Goal: Task Accomplishment & Management: Use online tool/utility

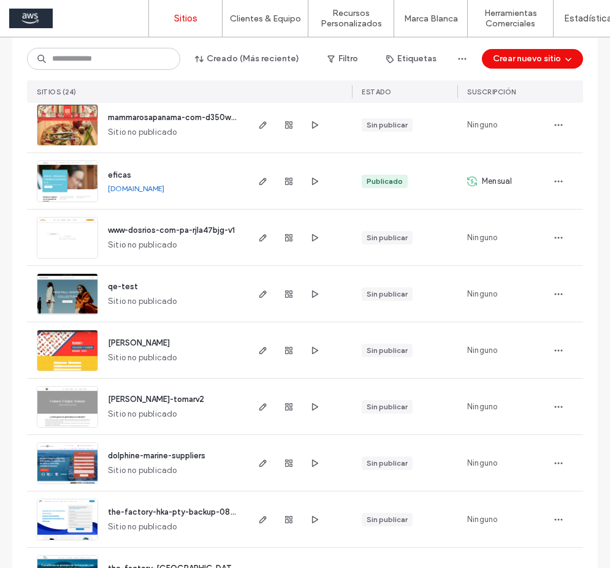
scroll to position [140, 0]
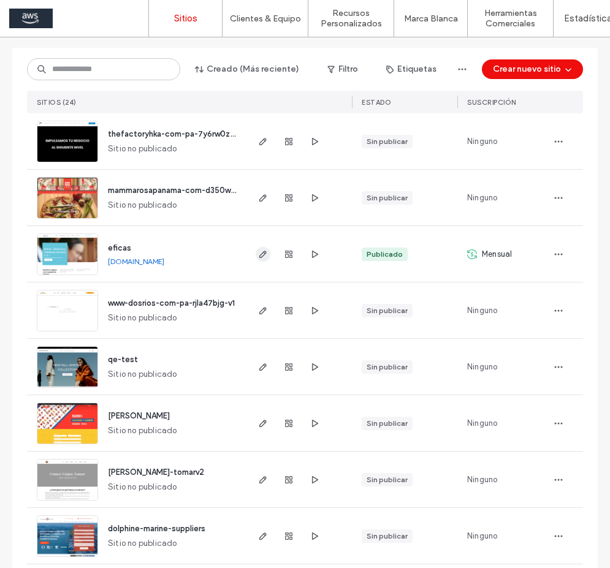
click at [261, 251] on use "button" at bounding box center [262, 254] width 7 height 7
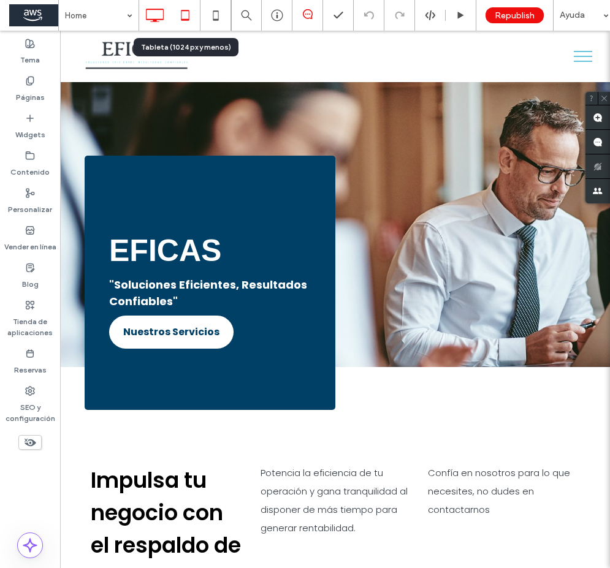
click at [189, 20] on icon at bounding box center [185, 15] width 25 height 25
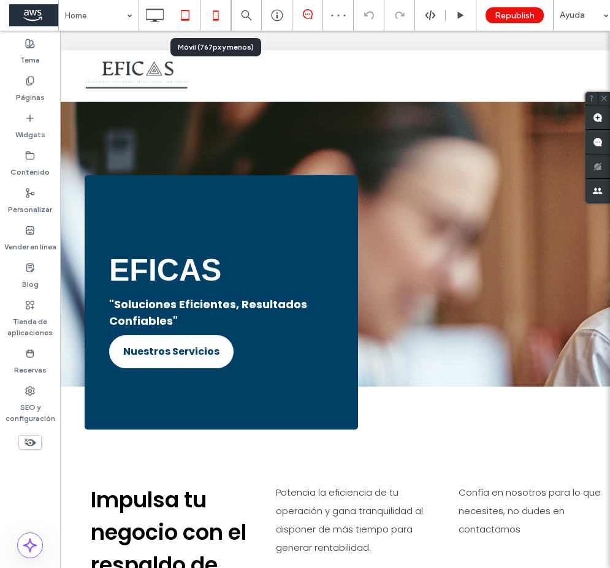
click at [219, 12] on icon at bounding box center [216, 15] width 25 height 25
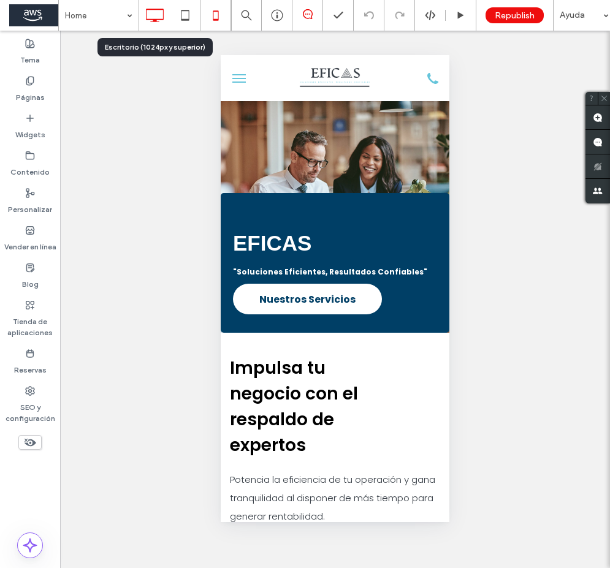
click at [156, 15] on icon at bounding box center [154, 15] width 25 height 25
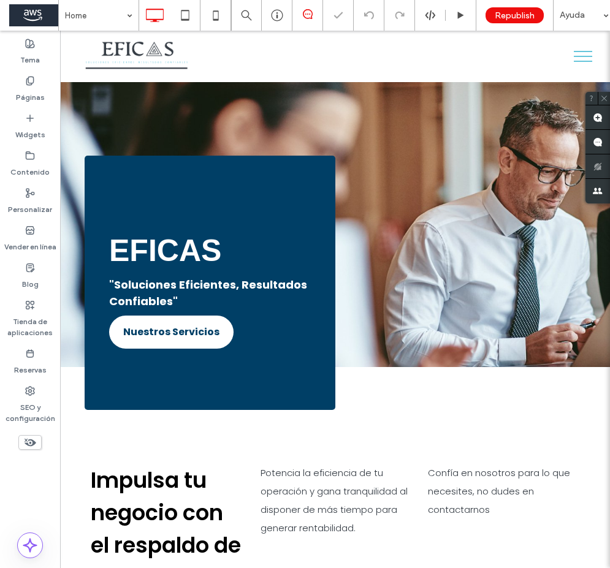
click at [39, 15] on span at bounding box center [33, 15] width 49 height 25
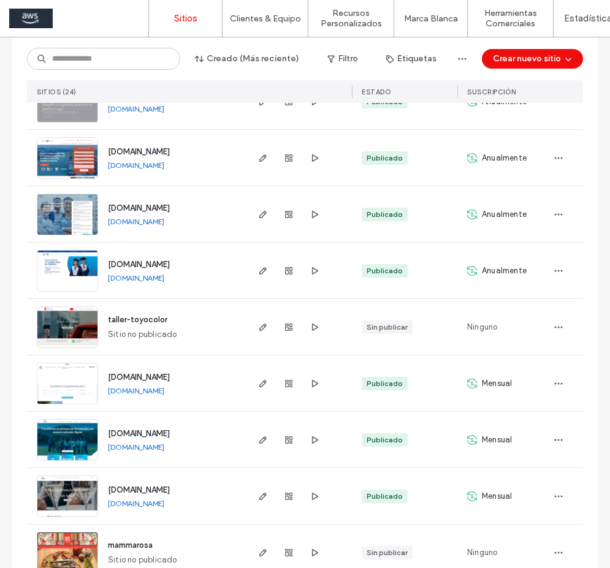
scroll to position [1054, 0]
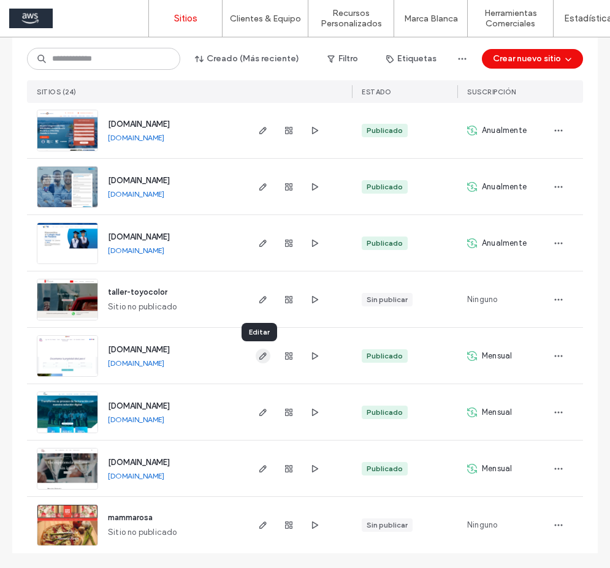
click at [259, 357] on use "button" at bounding box center [262, 355] width 7 height 7
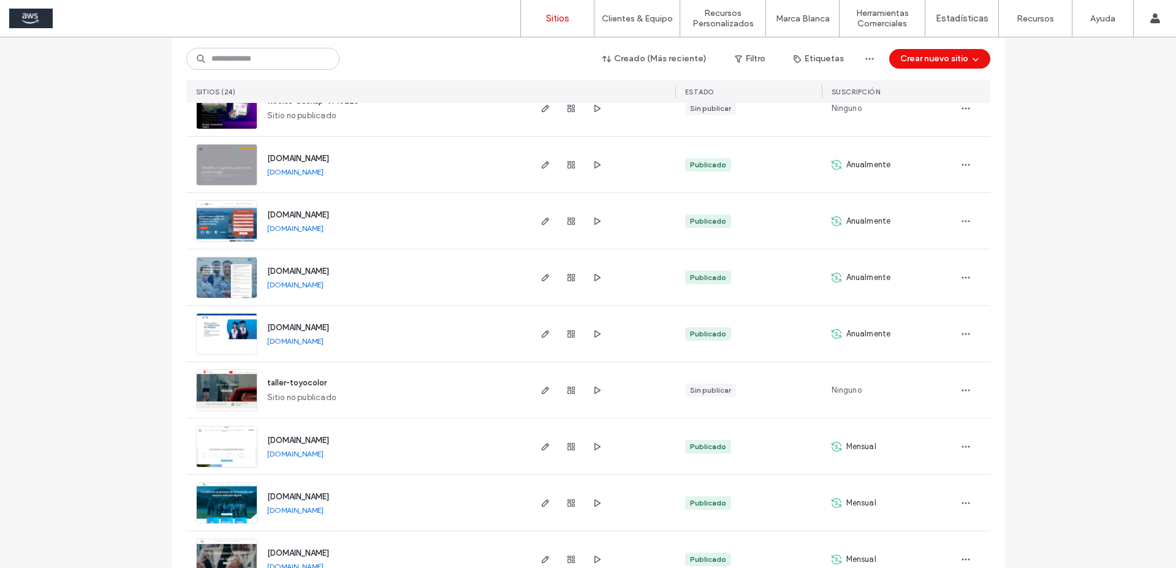
scroll to position [967, 0]
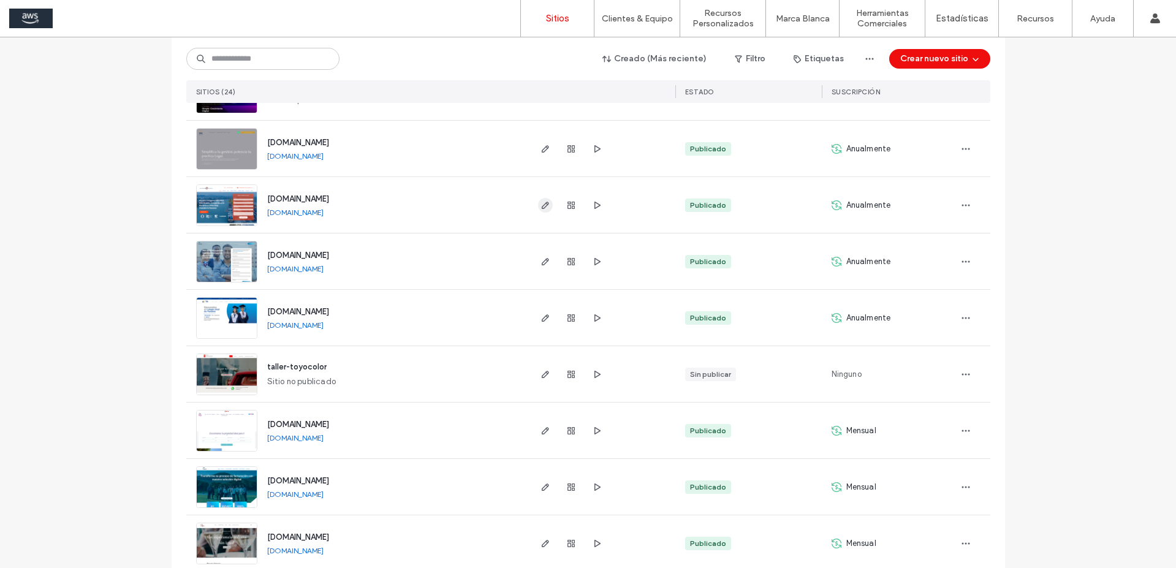
click at [542, 207] on icon "button" at bounding box center [546, 205] width 10 height 10
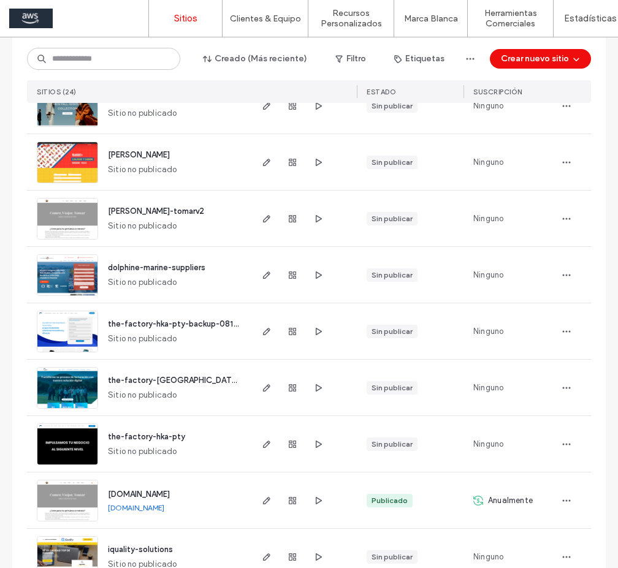
scroll to position [1054, 0]
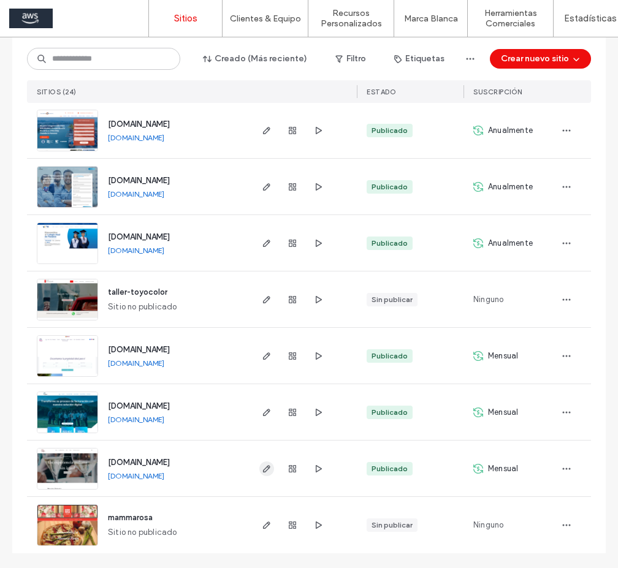
click at [264, 468] on use "button" at bounding box center [266, 468] width 7 height 7
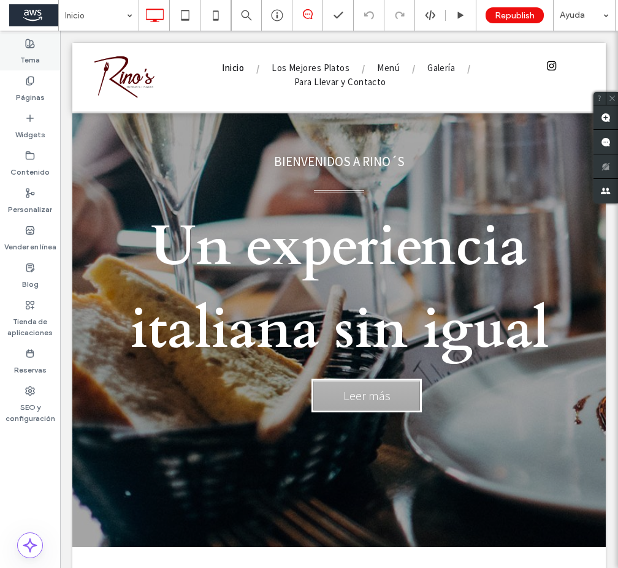
click at [28, 49] on label "Tema" at bounding box center [30, 56] width 20 height 17
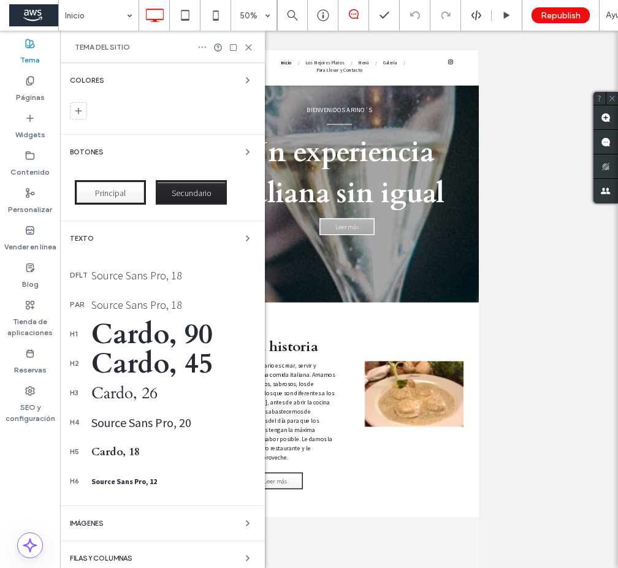
click at [203, 47] on icon at bounding box center [202, 47] width 10 height 10
click at [200, 46] on icon at bounding box center [202, 47] width 10 height 10
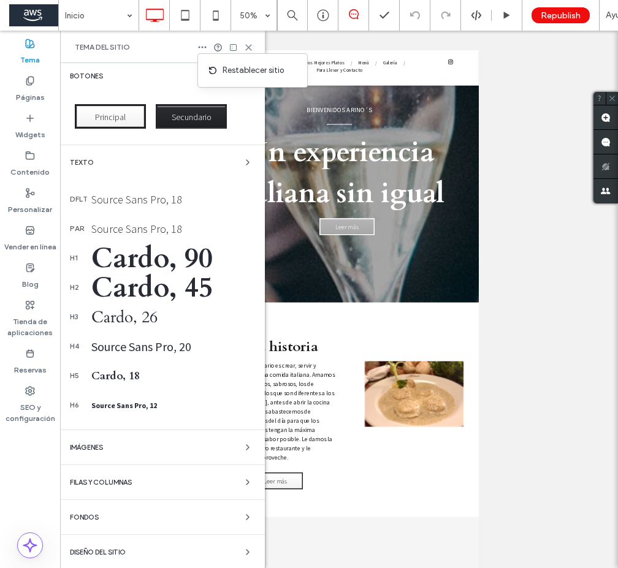
scroll to position [78, 0]
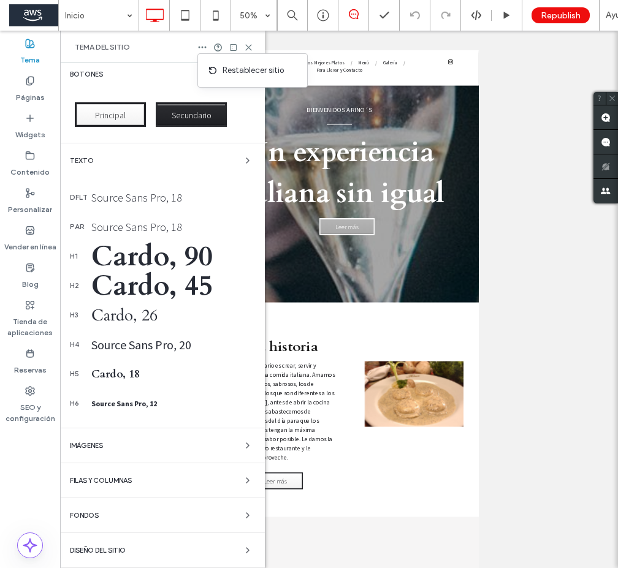
click at [119, 553] on span "Diseño del sitio" at bounding box center [98, 550] width 56 height 7
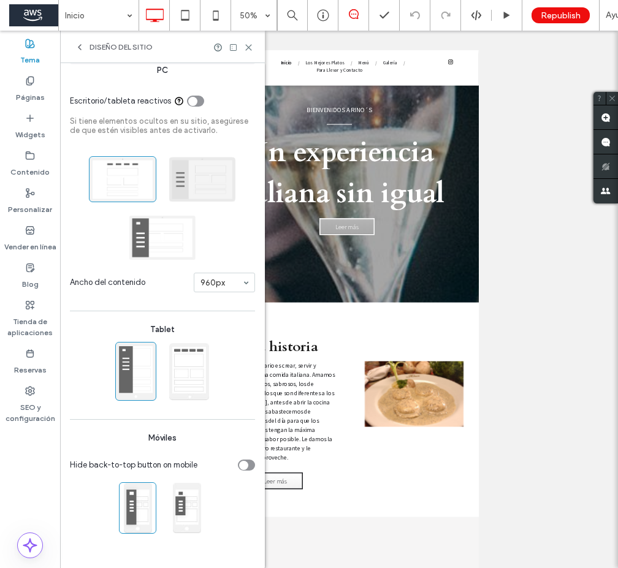
scroll to position [0, 0]
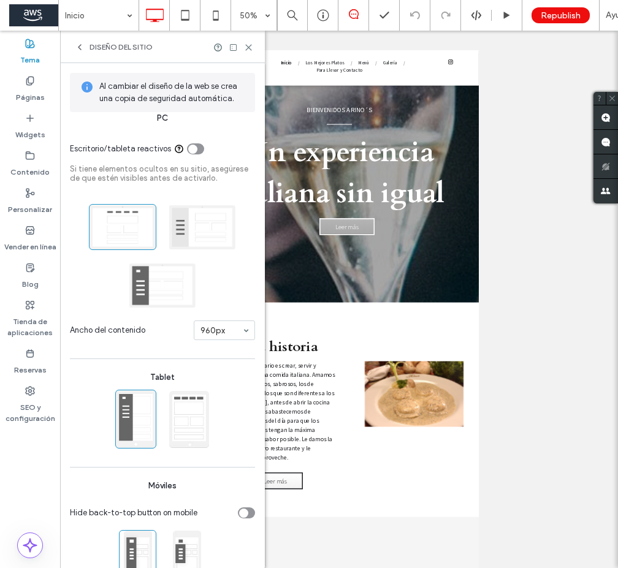
click at [76, 45] on icon at bounding box center [80, 47] width 10 height 10
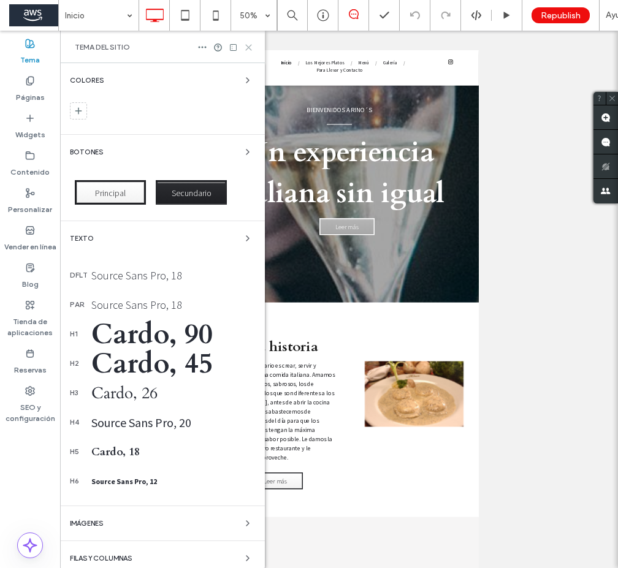
click at [246, 45] on use at bounding box center [249, 48] width 6 height 6
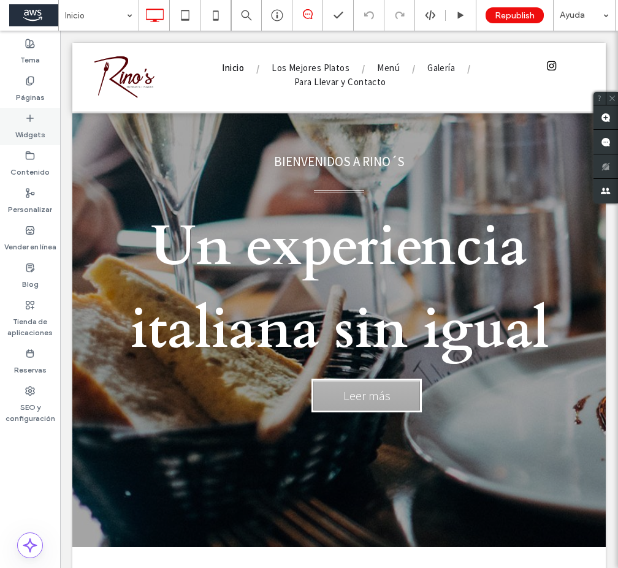
click at [32, 127] on label "Widgets" at bounding box center [30, 131] width 30 height 17
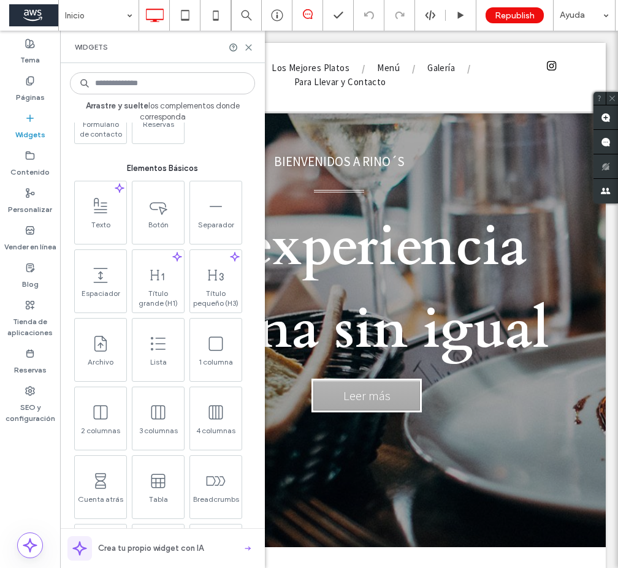
scroll to position [400, 0]
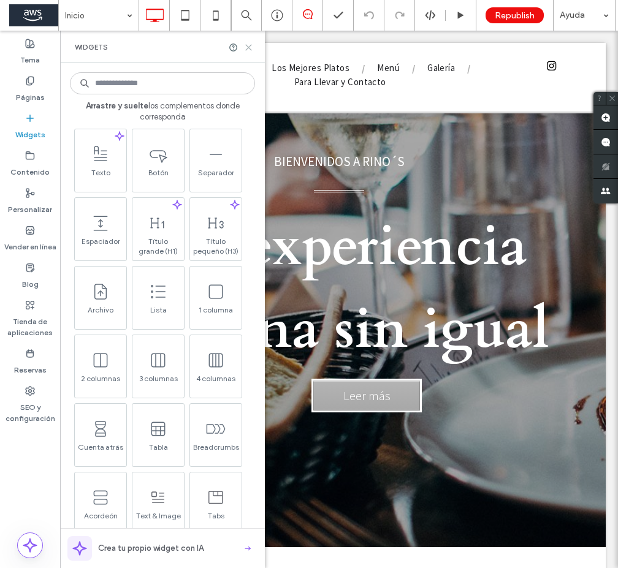
click at [249, 51] on icon at bounding box center [248, 47] width 9 height 9
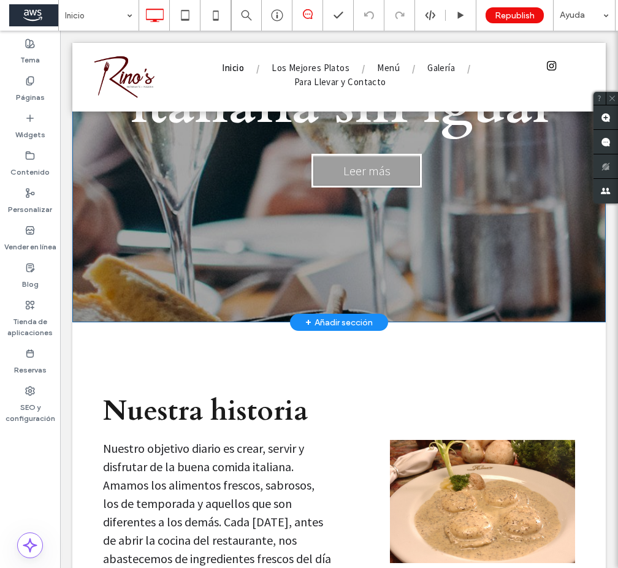
scroll to position [0, 0]
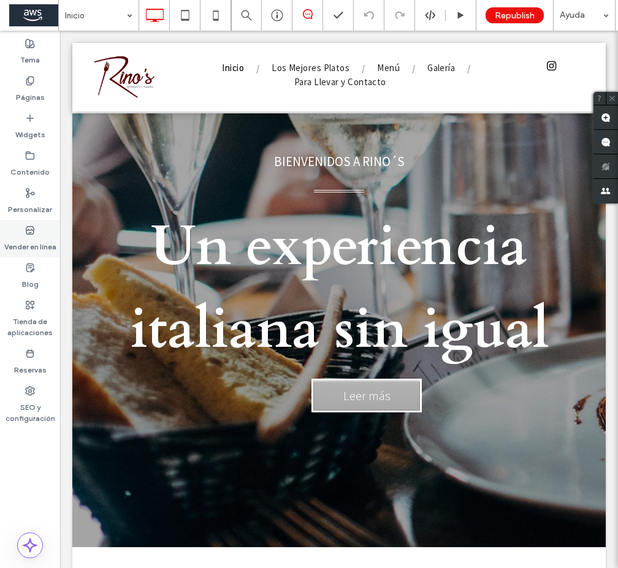
click at [15, 229] on div "Vender en línea" at bounding box center [30, 238] width 60 height 37
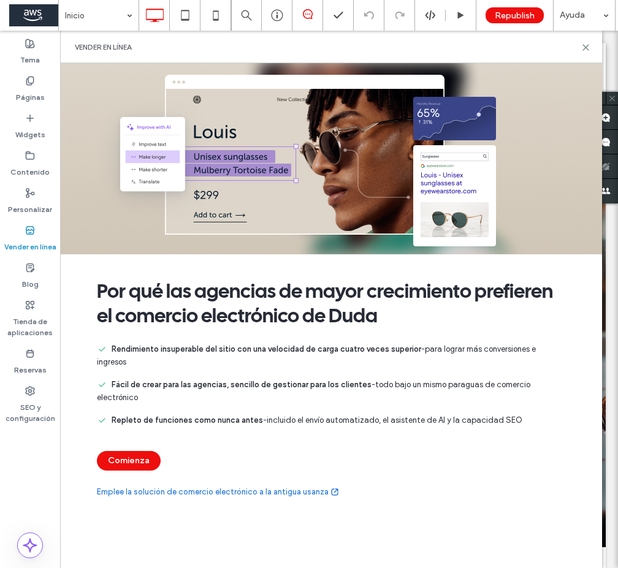
click at [582, 42] on div "Vender en línea" at bounding box center [331, 47] width 512 height 10
click at [584, 47] on icon at bounding box center [585, 47] width 9 height 9
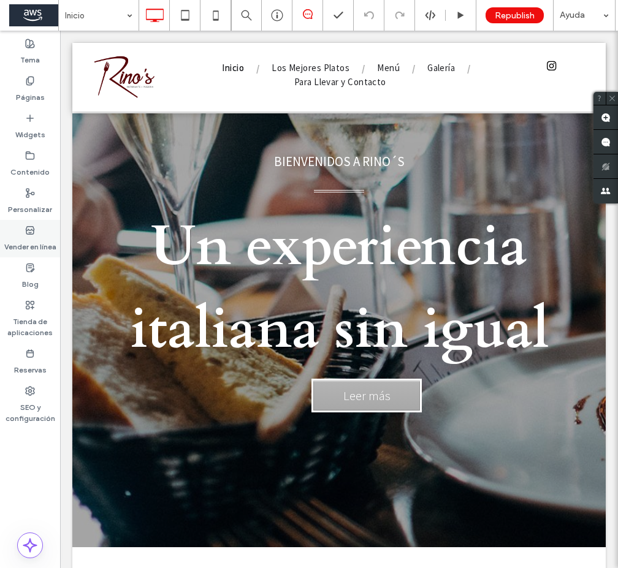
click at [24, 244] on label "Vender en línea" at bounding box center [30, 243] width 52 height 17
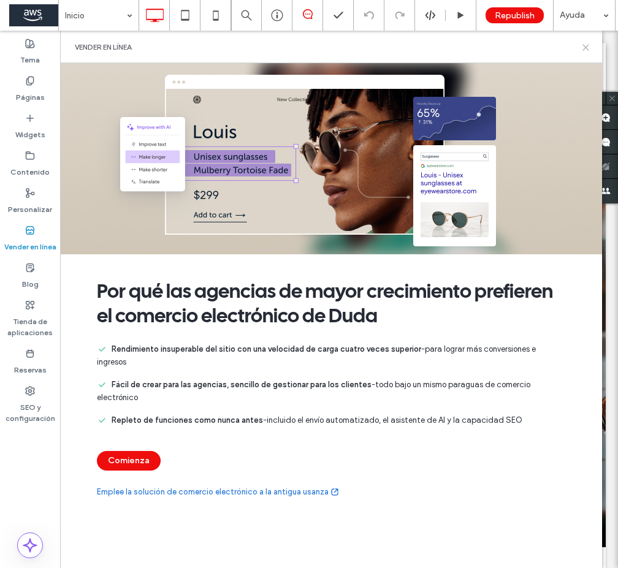
click at [582, 48] on icon at bounding box center [585, 47] width 9 height 9
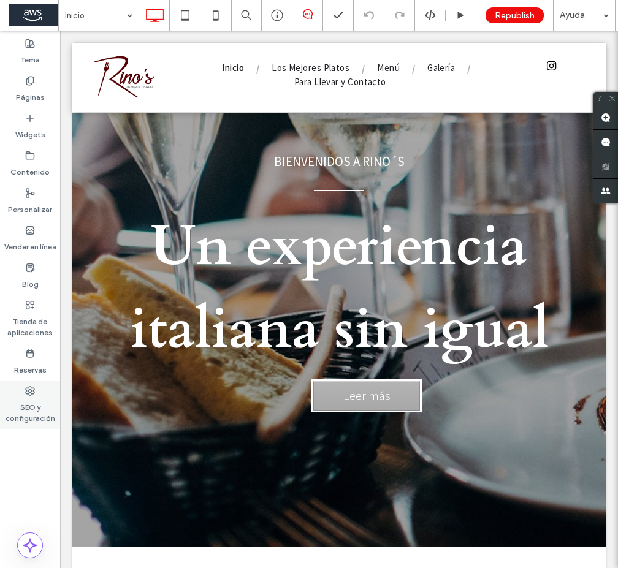
click at [29, 408] on label "SEO y configuración" at bounding box center [30, 410] width 60 height 28
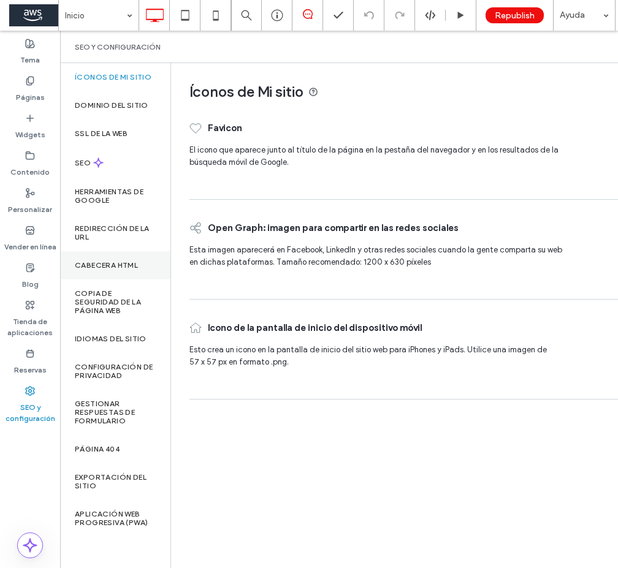
click at [110, 265] on label "CABECERA HTML" at bounding box center [106, 265] width 63 height 9
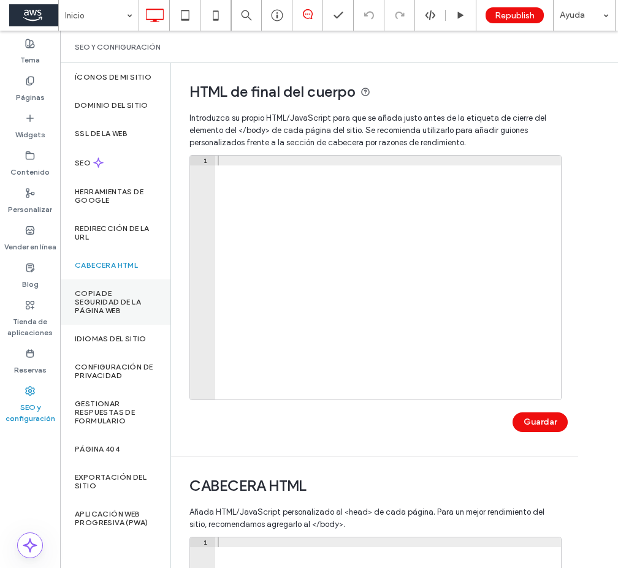
click at [113, 303] on label "Copia de seguridad de la página web" at bounding box center [115, 302] width 81 height 26
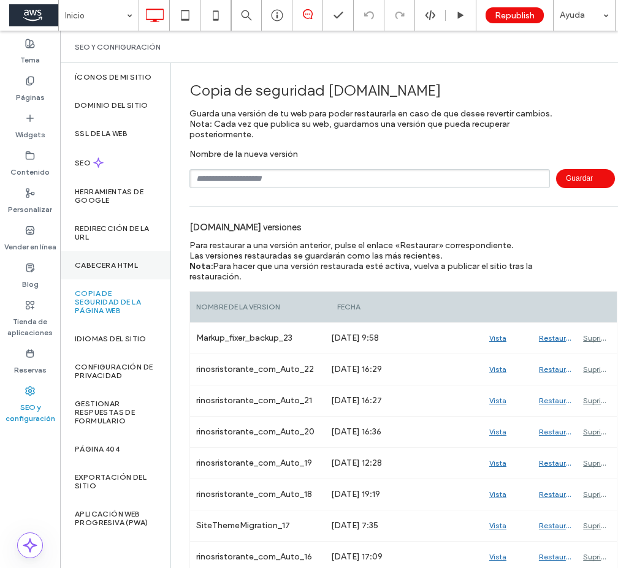
click at [105, 264] on label "CABECERA HTML" at bounding box center [106, 265] width 63 height 9
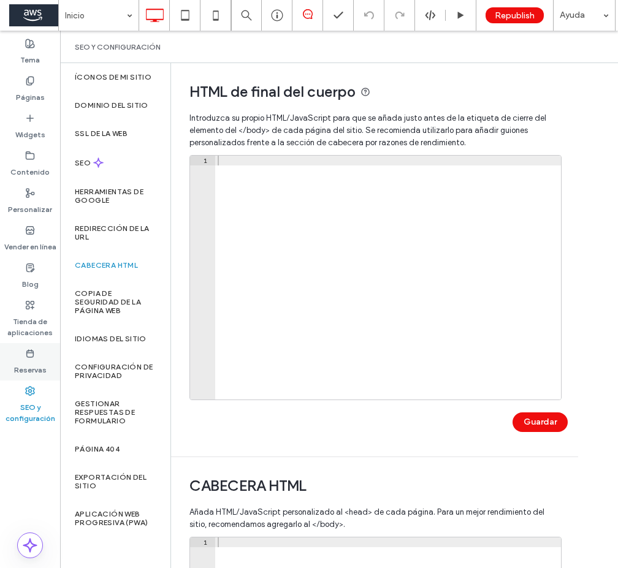
click at [26, 373] on label "Reservas" at bounding box center [30, 367] width 32 height 17
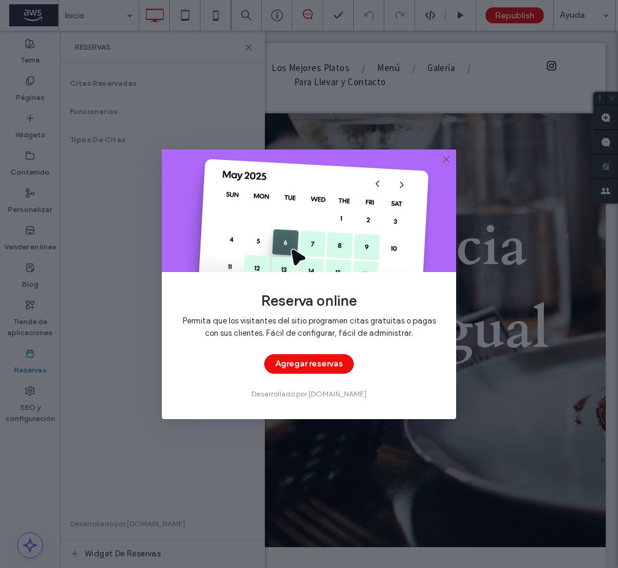
click at [448, 158] on icon at bounding box center [446, 159] width 10 height 10
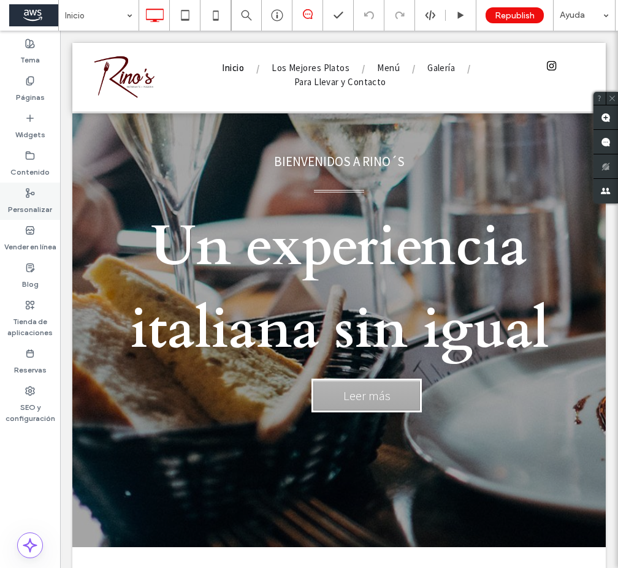
click at [28, 200] on label "Personalizar" at bounding box center [30, 206] width 44 height 17
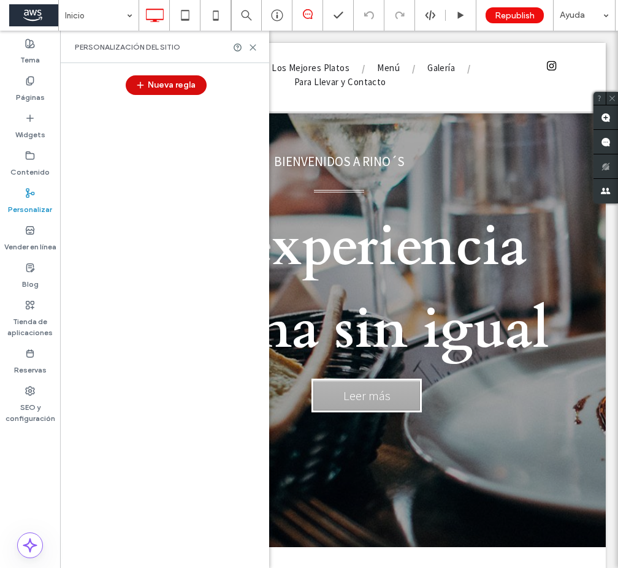
click at [164, 91] on button "Nueva regla" at bounding box center [166, 85] width 81 height 20
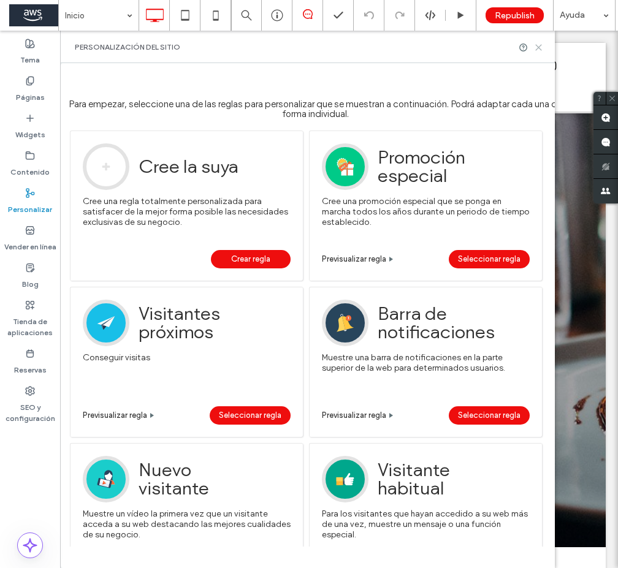
click at [542, 47] on icon at bounding box center [538, 47] width 9 height 9
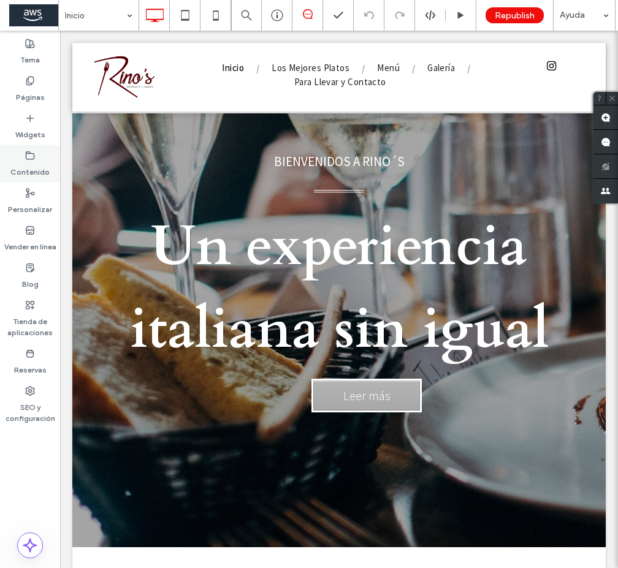
click at [18, 156] on div "Contenido" at bounding box center [30, 163] width 60 height 37
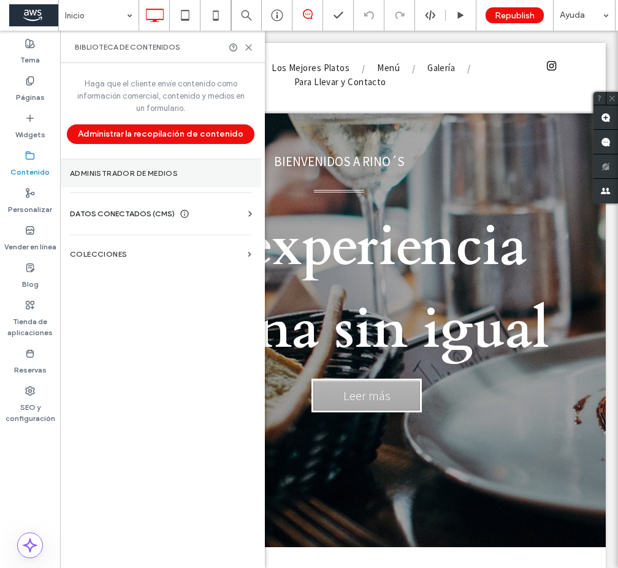
click at [129, 176] on label "Administrador de medios" at bounding box center [160, 173] width 181 height 9
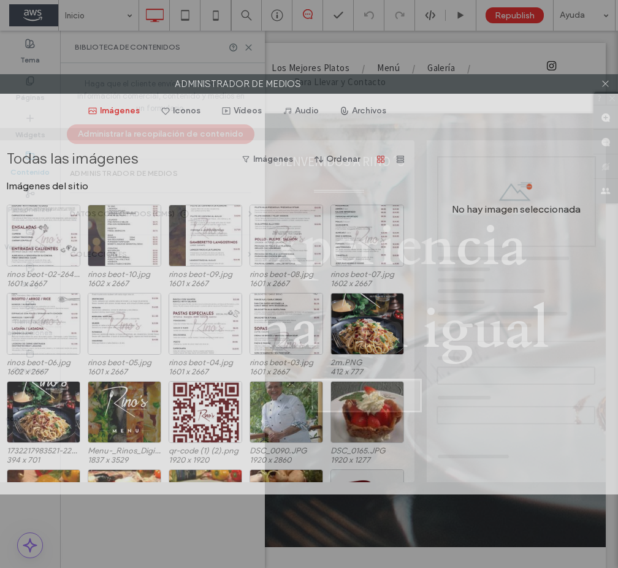
drag, startPoint x: 150, startPoint y: 75, endPoint x: 219, endPoint y: 75, distance: 68.7
click at [219, 75] on label "Administrador de medios" at bounding box center [237, 84] width 759 height 18
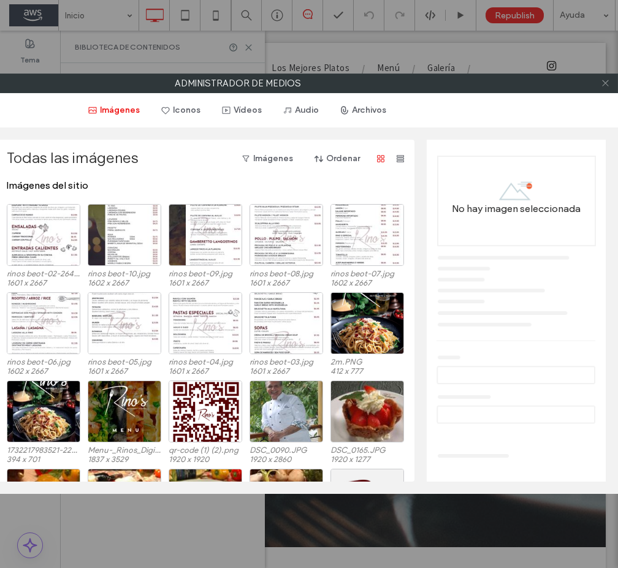
click at [604, 83] on use at bounding box center [605, 83] width 6 height 6
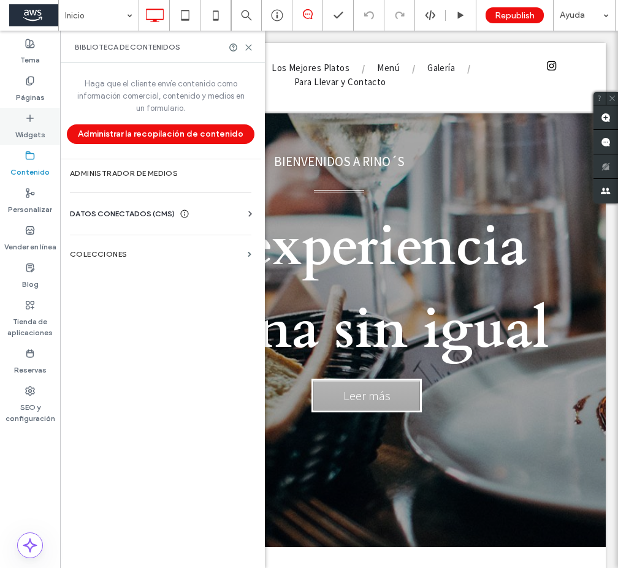
click at [23, 126] on label "Widgets" at bounding box center [30, 131] width 30 height 17
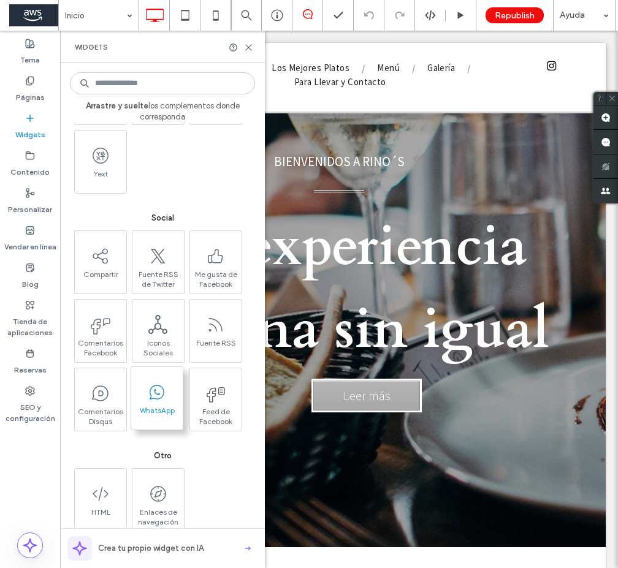
scroll to position [1509, 0]
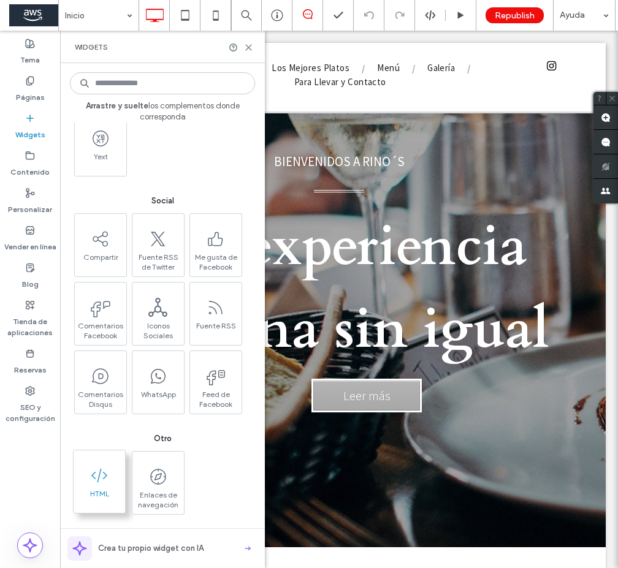
click at [97, 475] on icon at bounding box center [99, 476] width 20 height 20
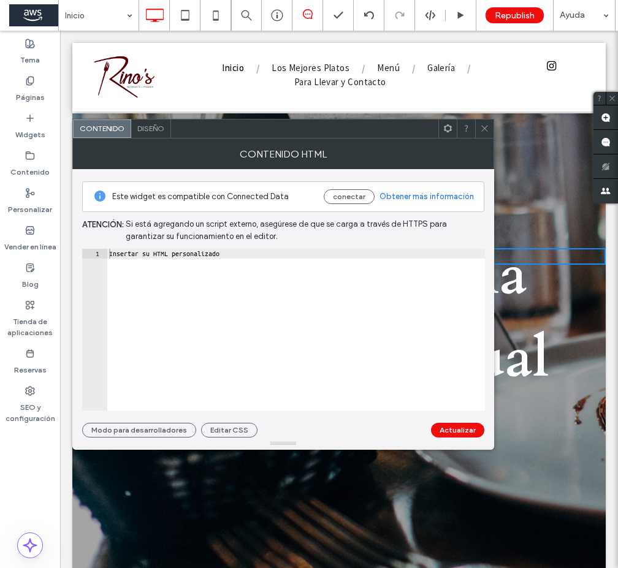
click at [148, 133] on div "Diseño" at bounding box center [151, 129] width 40 height 18
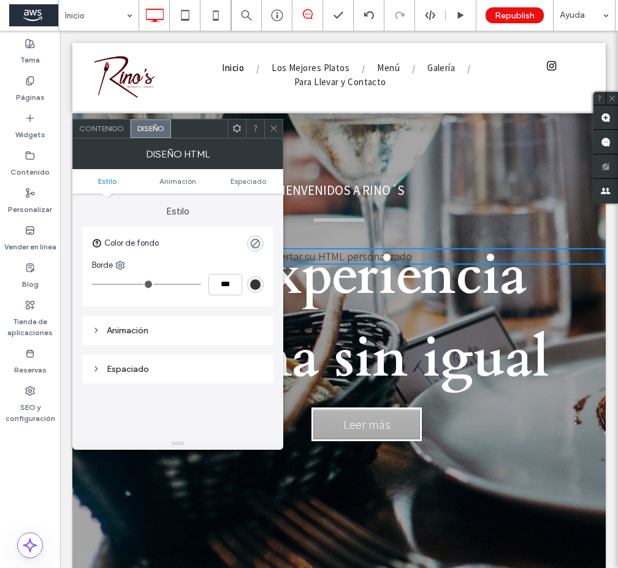
click at [109, 135] on div "Contenido" at bounding box center [102, 129] width 58 height 18
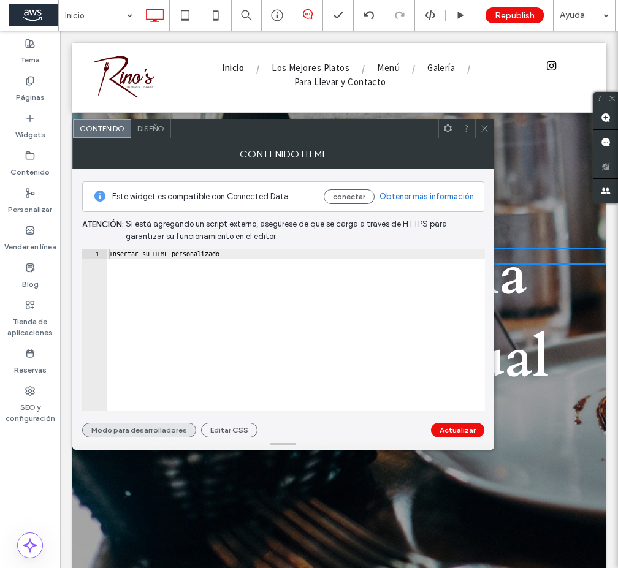
click at [137, 433] on button "Modo para desarrolladores" at bounding box center [139, 430] width 114 height 15
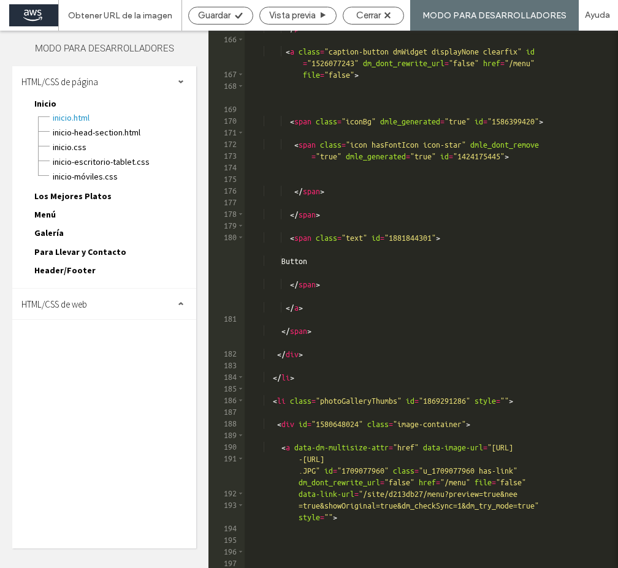
scroll to position [3048, 0]
click at [179, 305] on span at bounding box center [181, 304] width 6 height 6
click at [182, 304] on span at bounding box center [181, 304] width 6 height 6
click at [381, 17] on span "Cerrar" at bounding box center [368, 15] width 25 height 11
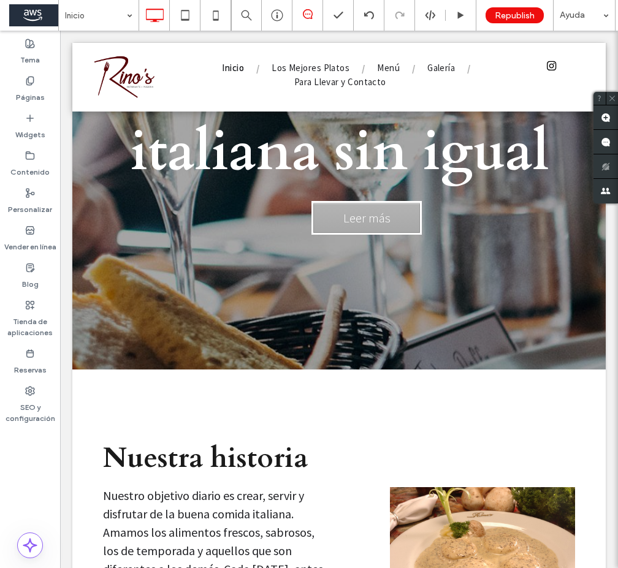
scroll to position [0, 0]
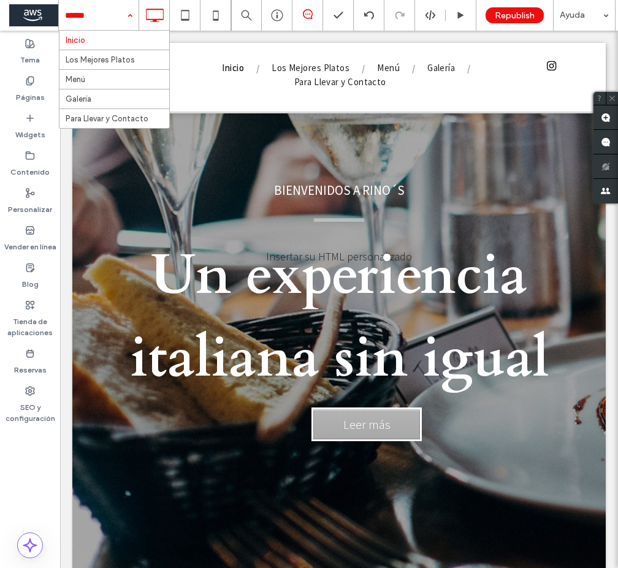
click at [126, 10] on div "Inicio Los Mejores Platos Menú Galería Para Llevar y Contacto" at bounding box center [99, 15] width 80 height 31
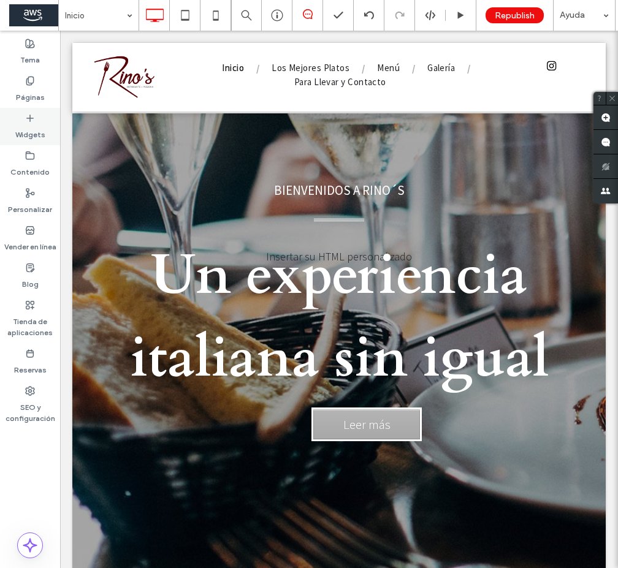
click at [36, 122] on div "Widgets" at bounding box center [30, 126] width 60 height 37
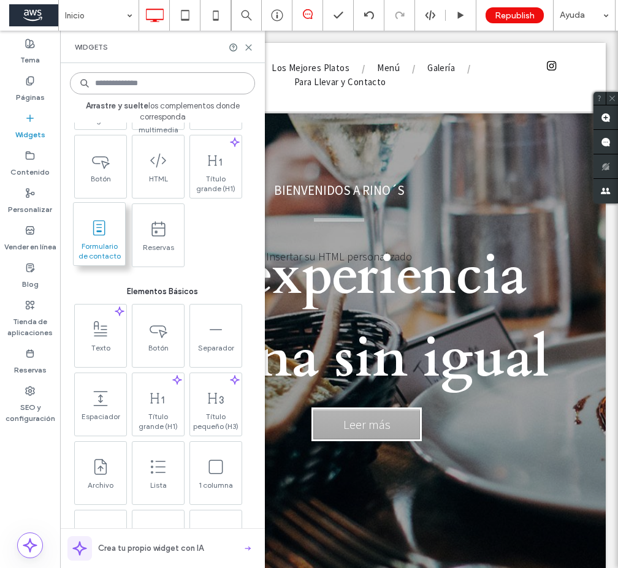
scroll to position [325, 0]
click at [249, 47] on icon at bounding box center [248, 47] width 9 height 9
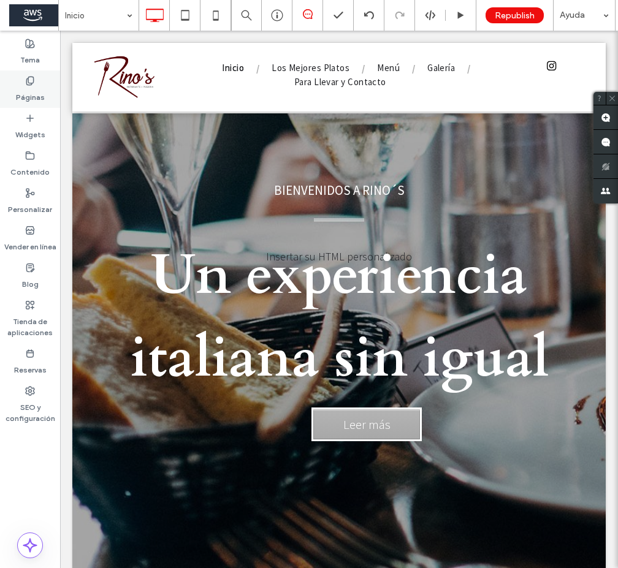
click at [28, 99] on label "Páginas" at bounding box center [30, 94] width 29 height 17
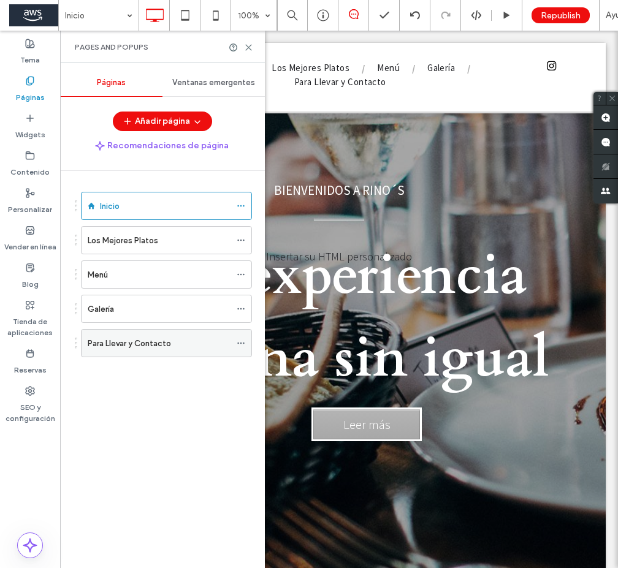
click at [133, 338] on label "Para Llevar y Contacto" at bounding box center [129, 343] width 83 height 21
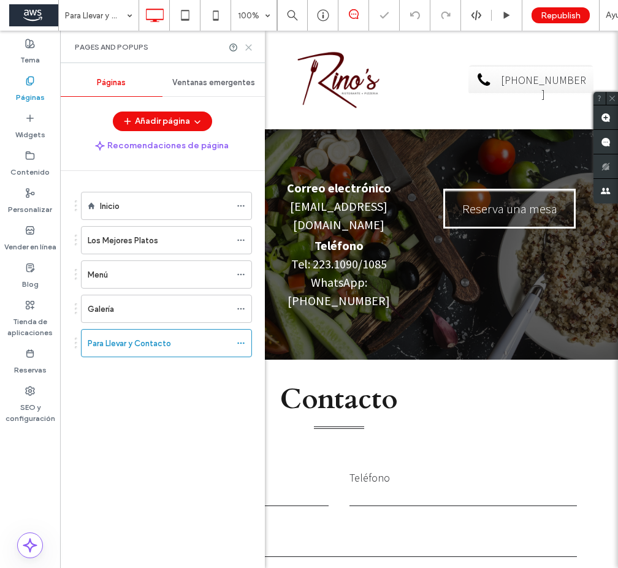
click at [248, 48] on use at bounding box center [249, 48] width 6 height 6
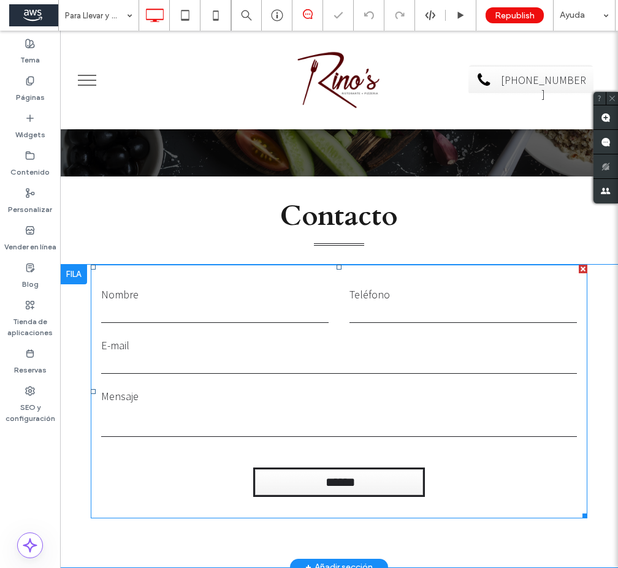
scroll to position [228, 0]
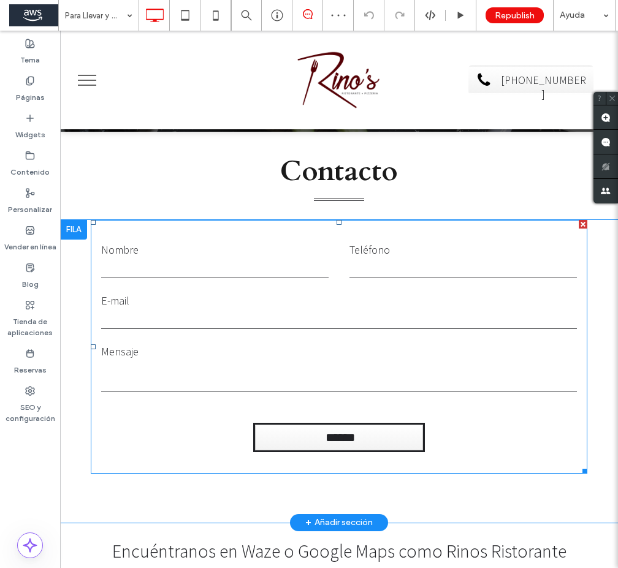
click at [276, 260] on input "text" at bounding box center [214, 269] width 227 height 18
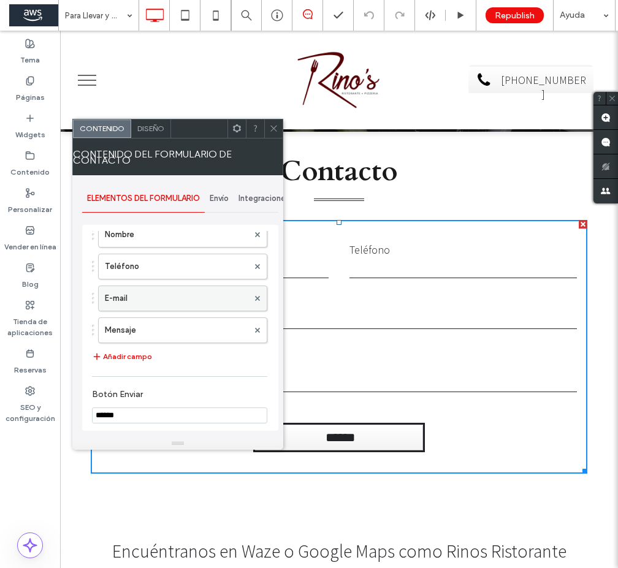
scroll to position [103, 0]
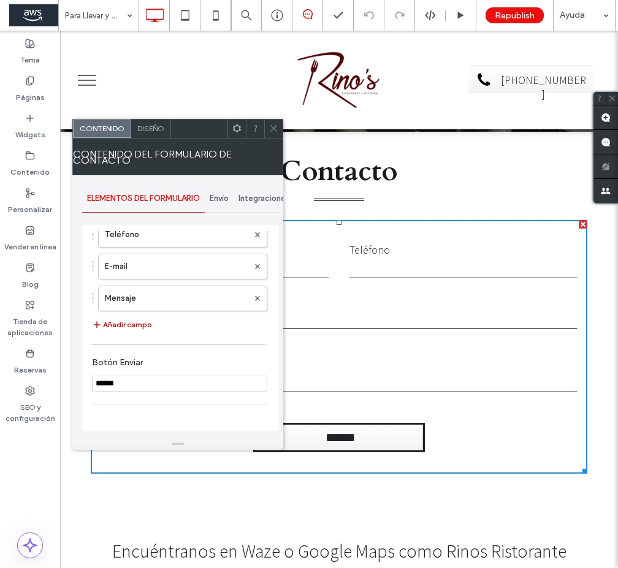
click at [122, 324] on button "Añadir campo" at bounding box center [122, 325] width 60 height 15
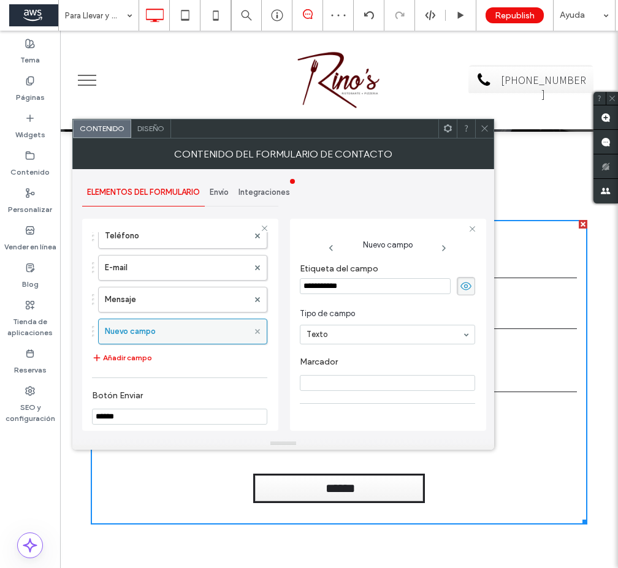
click at [255, 331] on icon at bounding box center [257, 331] width 5 height 5
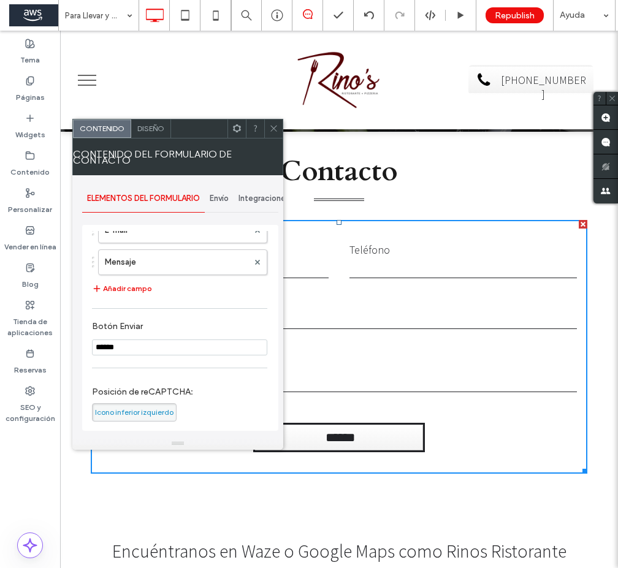
scroll to position [0, 0]
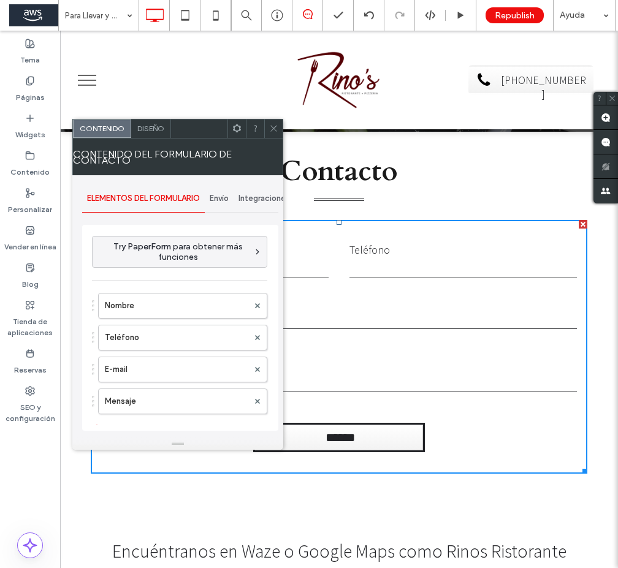
click at [226, 200] on span "Envío" at bounding box center [219, 199] width 19 height 10
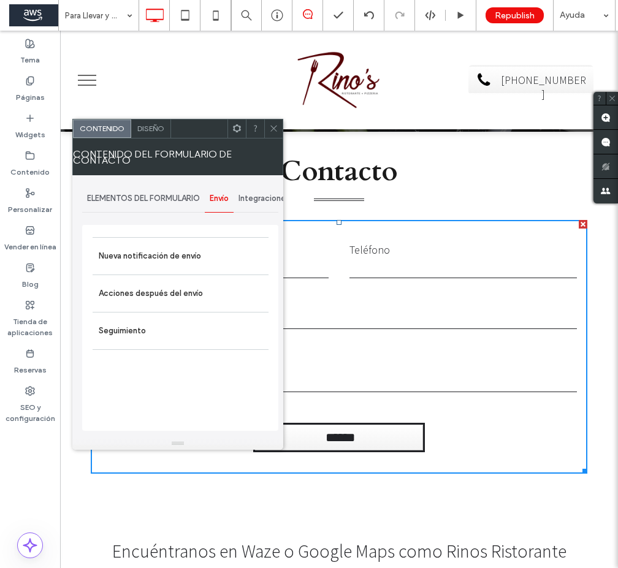
click at [262, 197] on span "Integraciones" at bounding box center [263, 199] width 51 height 10
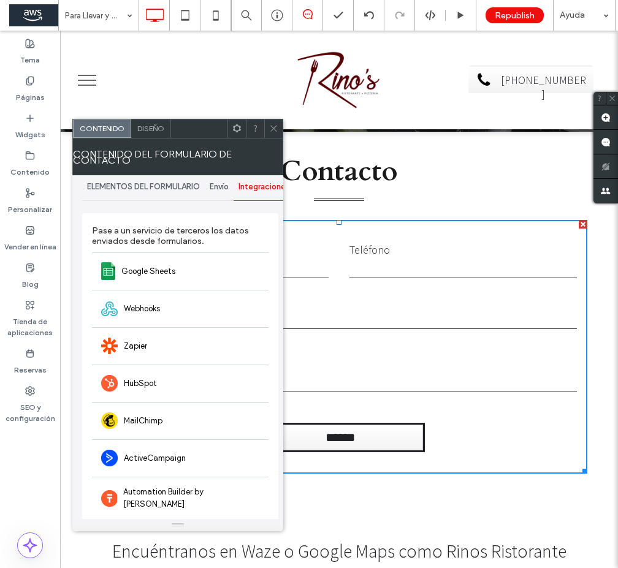
scroll to position [11, 0]
drag, startPoint x: 181, startPoint y: 445, endPoint x: 192, endPoint y: 534, distance: 90.2
click at [275, 121] on span at bounding box center [273, 129] width 9 height 18
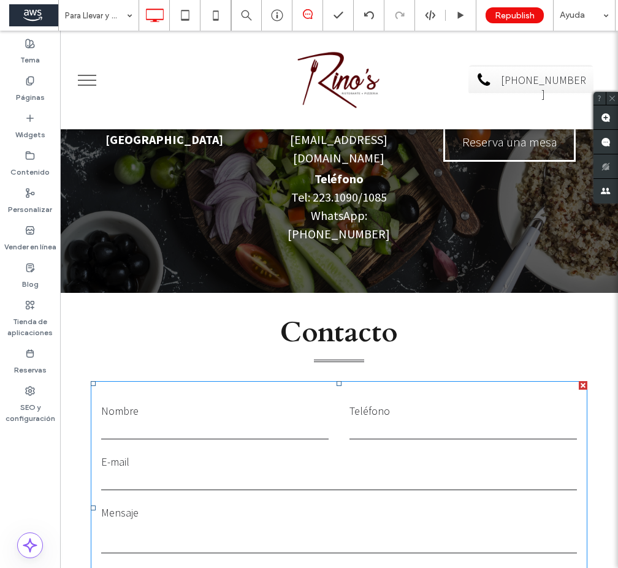
scroll to position [0, 0]
